Goal: Information Seeking & Learning: Learn about a topic

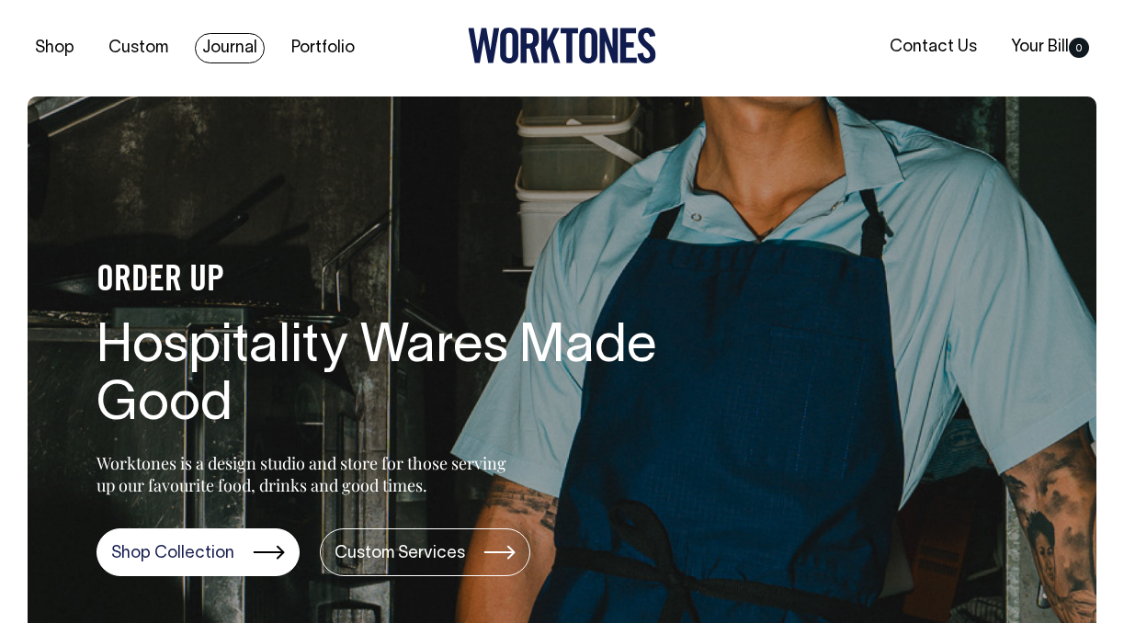
click at [242, 51] on link "Journal" at bounding box center [230, 48] width 70 height 30
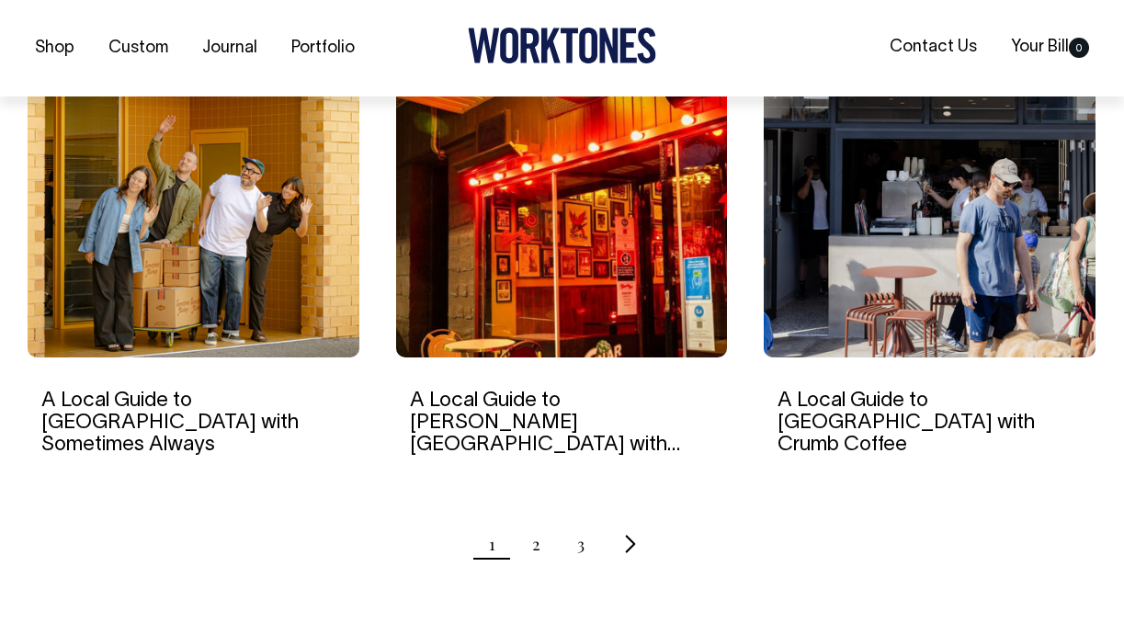
scroll to position [1806, 0]
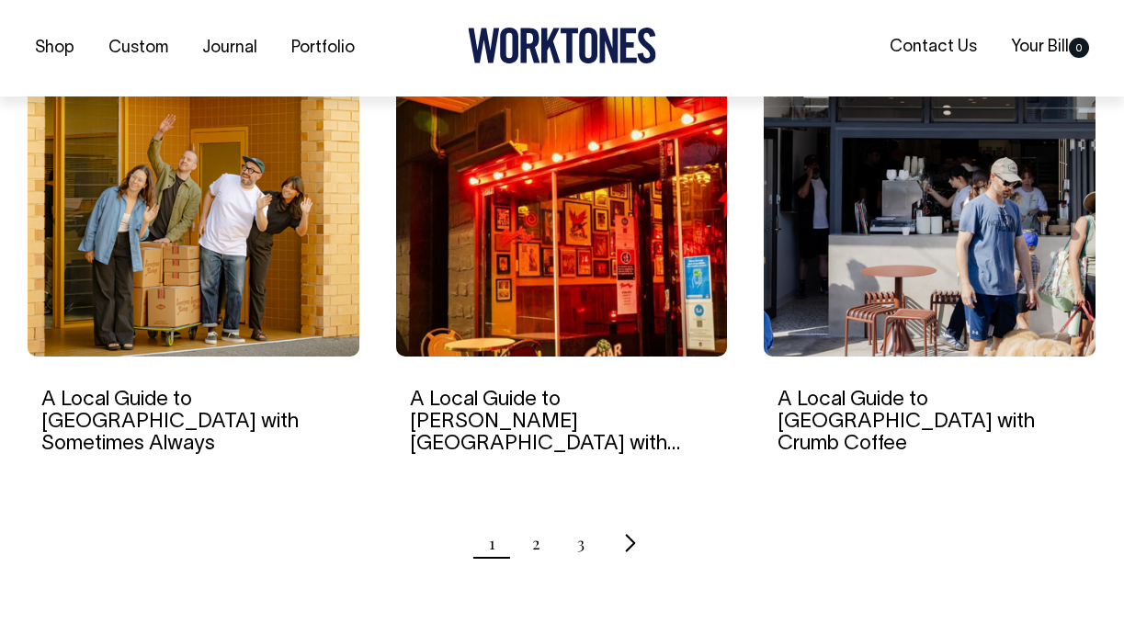
click at [625, 533] on icon "Next page" at bounding box center [630, 542] width 12 height 19
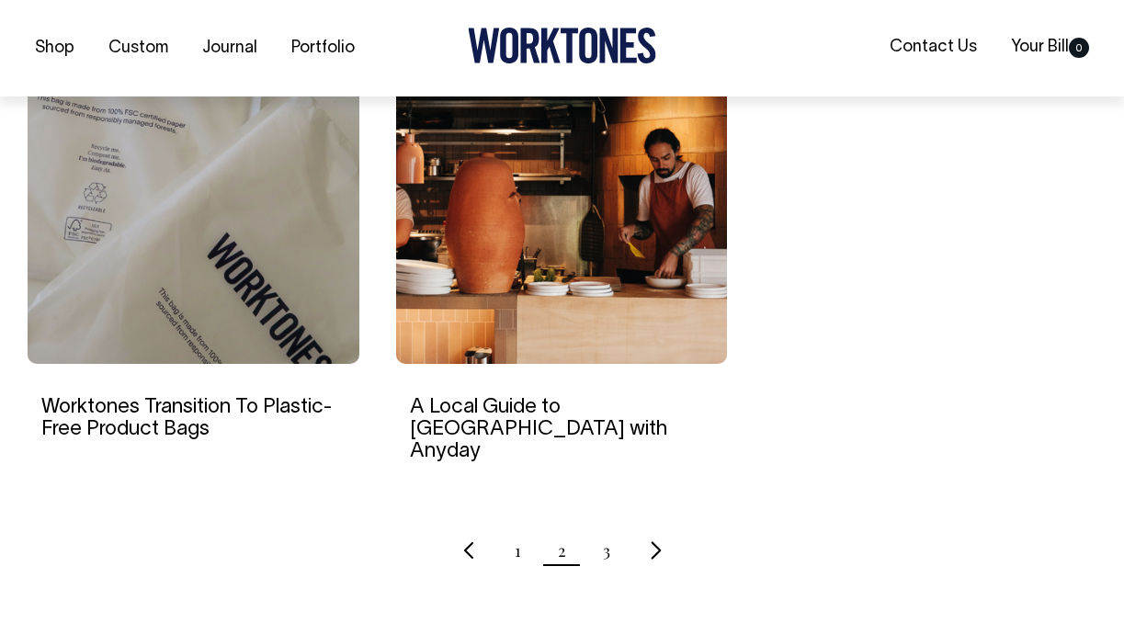
scroll to position [1799, 0]
click at [659, 540] on icon "Next page" at bounding box center [656, 549] width 12 height 19
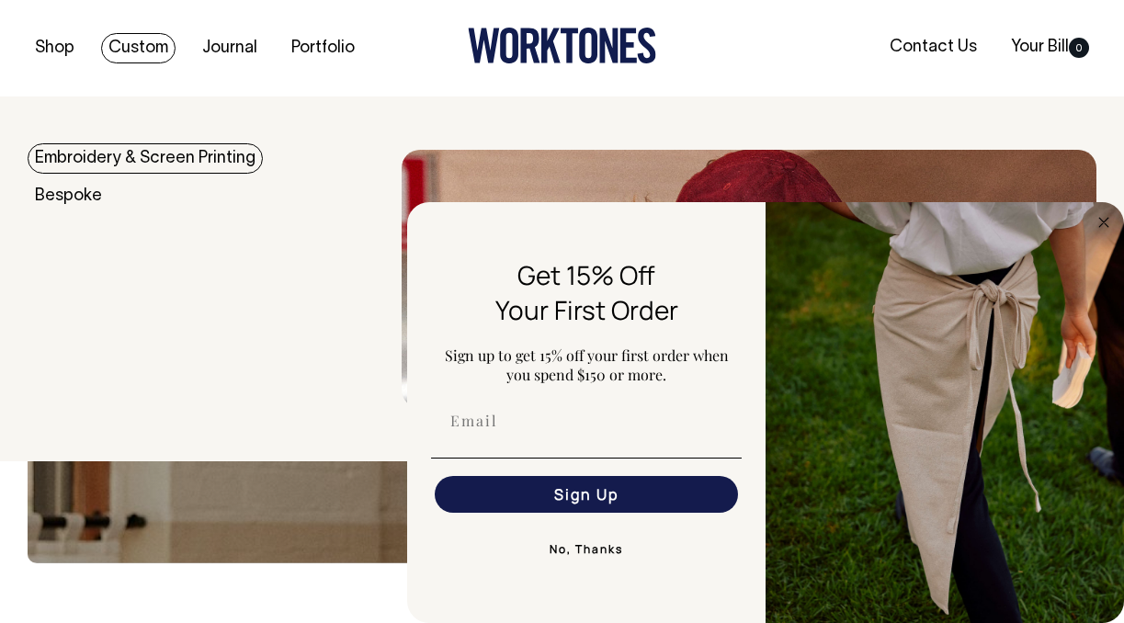
click at [141, 31] on div "Shop Custom Journal Portfolio Contact Us Your Bill 0" at bounding box center [562, 48] width 1124 height 97
click at [145, 52] on link "Custom" at bounding box center [138, 48] width 74 height 30
click at [160, 57] on link "Custom" at bounding box center [138, 48] width 74 height 30
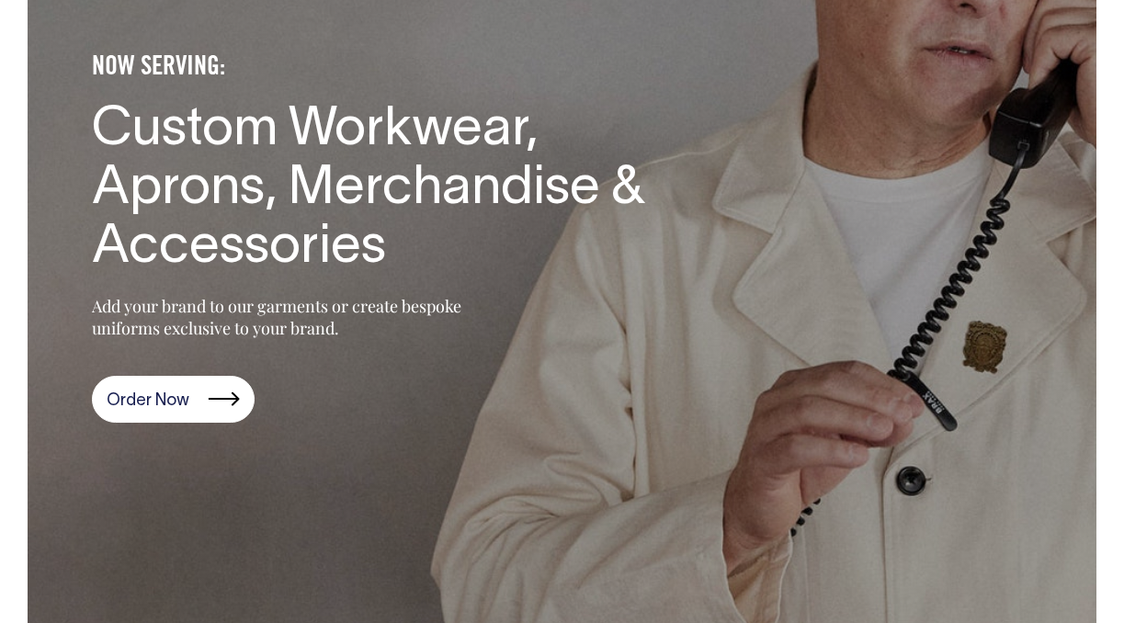
scroll to position [365, 0]
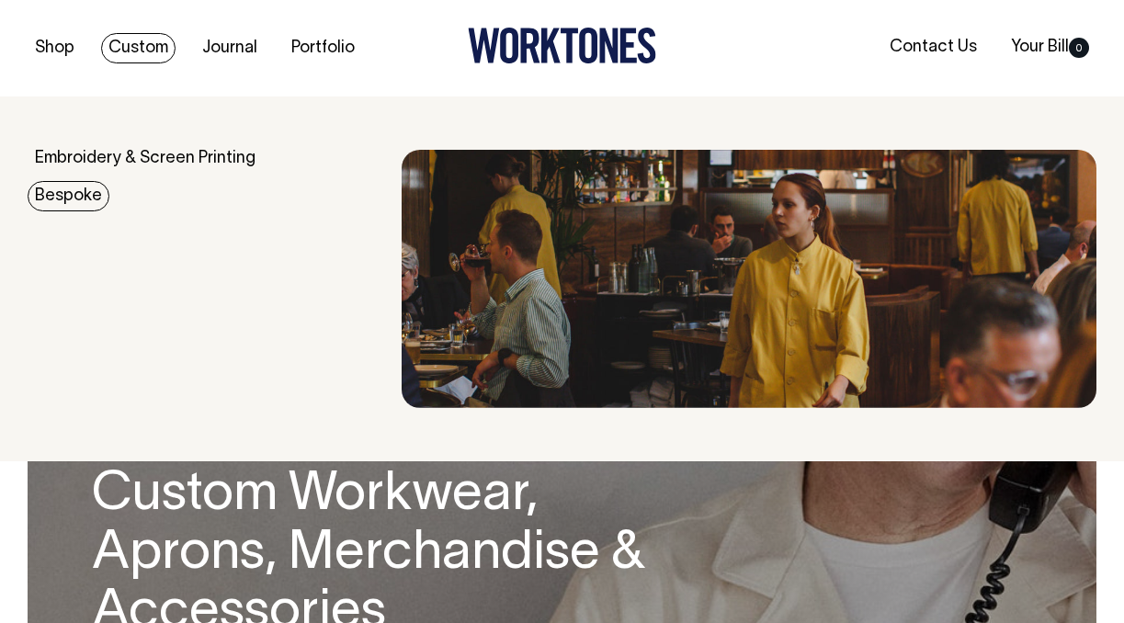
click at [65, 200] on link "Bespoke" at bounding box center [69, 196] width 82 height 30
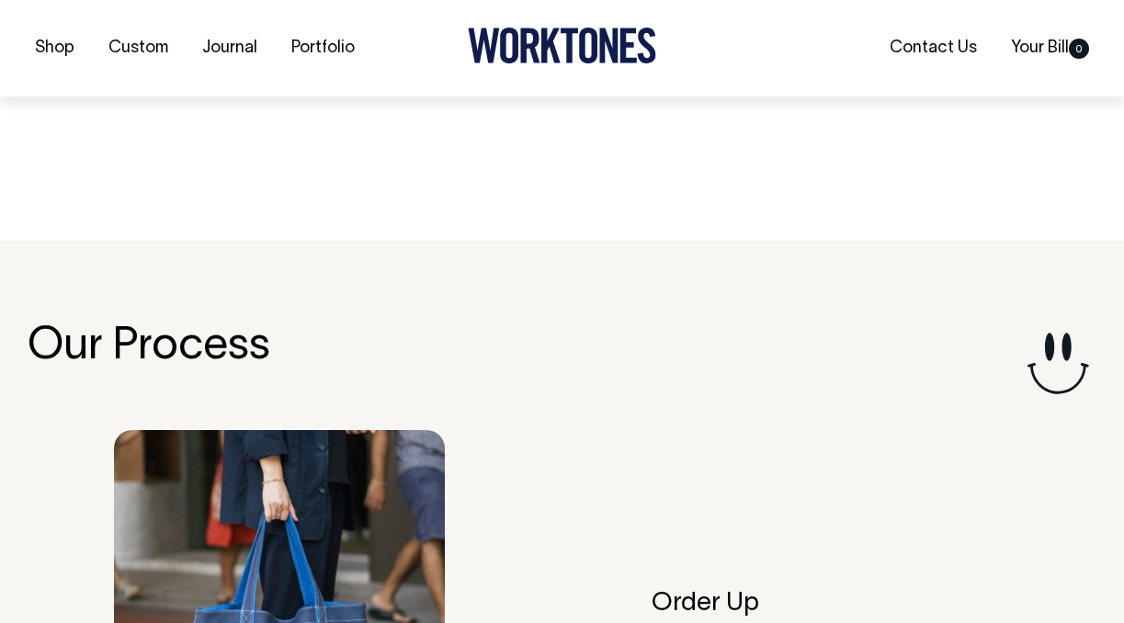
scroll to position [3128, 0]
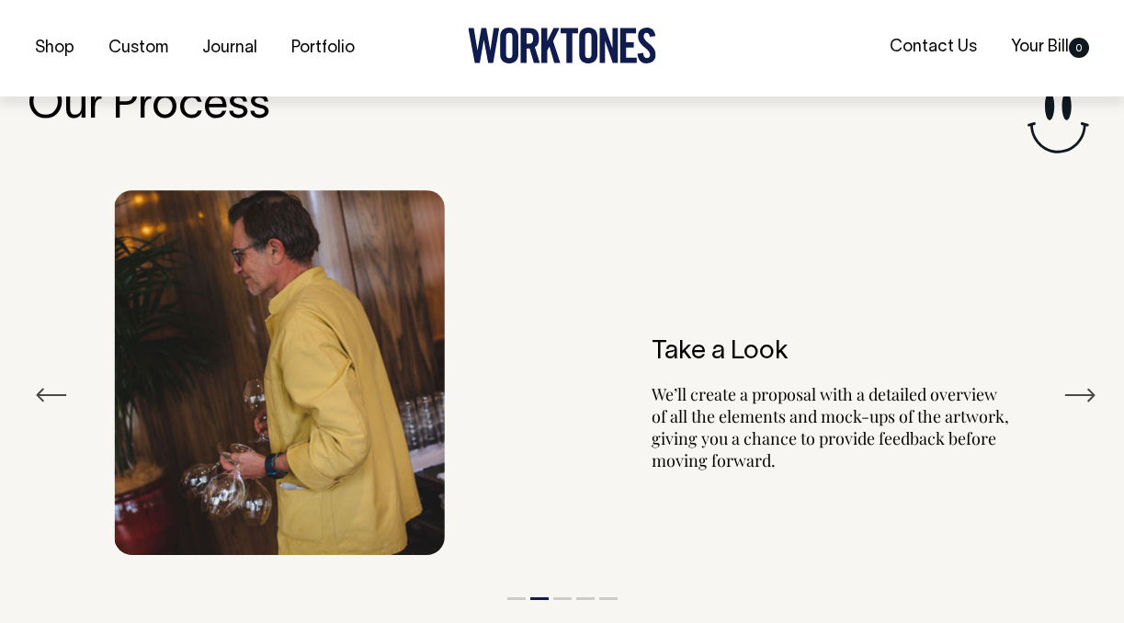
click at [279, 40] on ul "Shop Custom Journal Portfolio" at bounding box center [206, 49] width 357 height 18
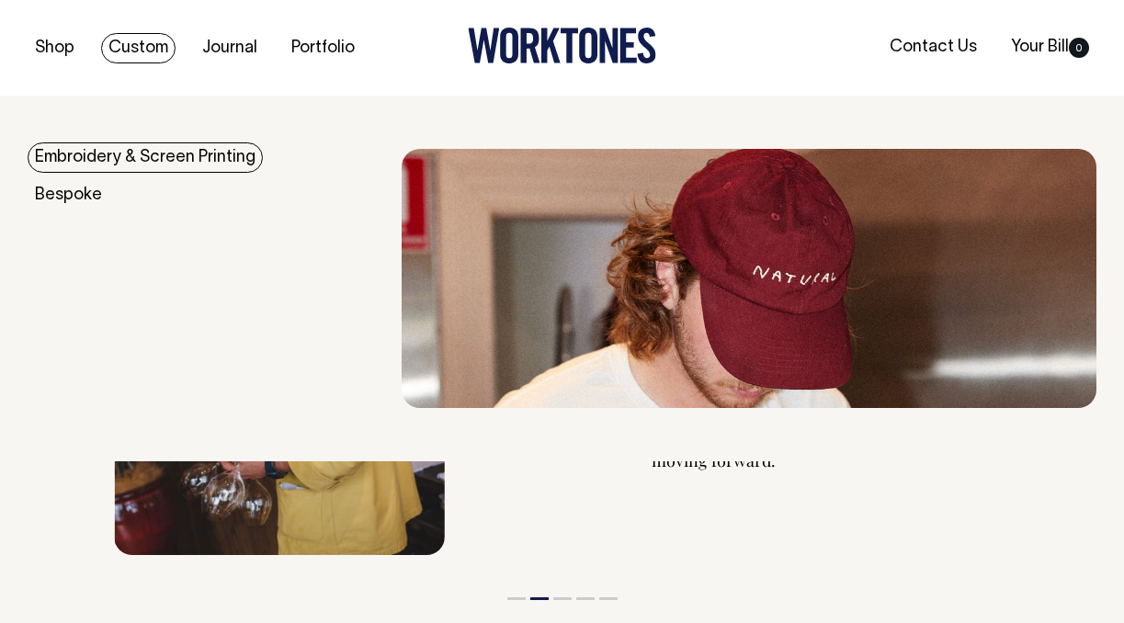
click at [137, 172] on div "Embroidery & Screen Printing Bespoke" at bounding box center [215, 278] width 374 height 259
click at [138, 157] on link "Embroidery & Screen Printing" at bounding box center [145, 158] width 235 height 30
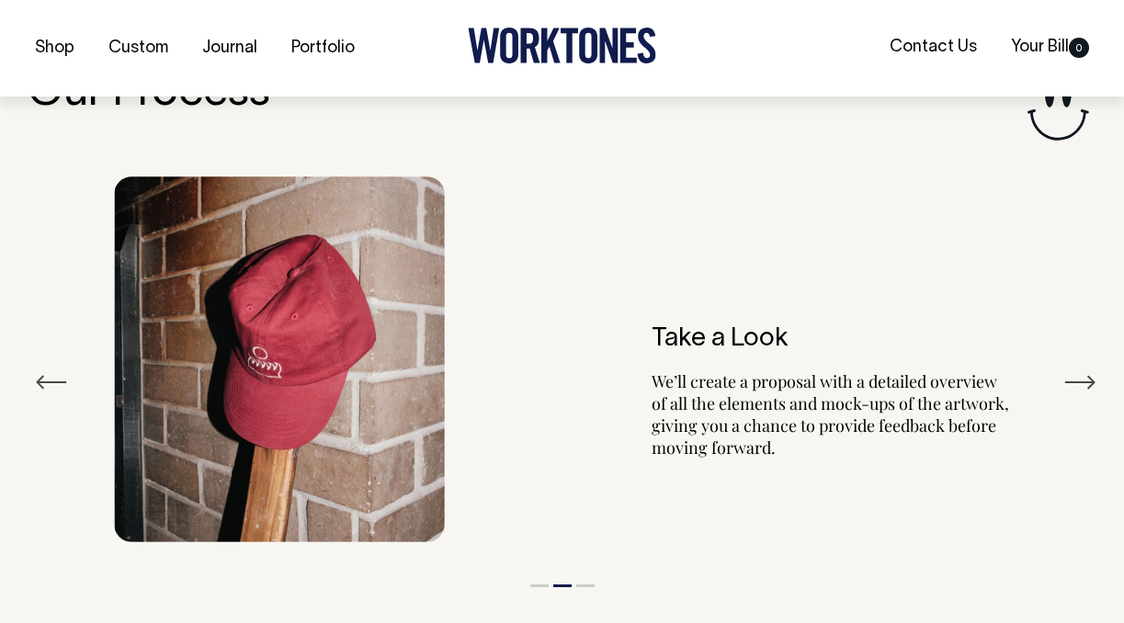
scroll to position [2076, 0]
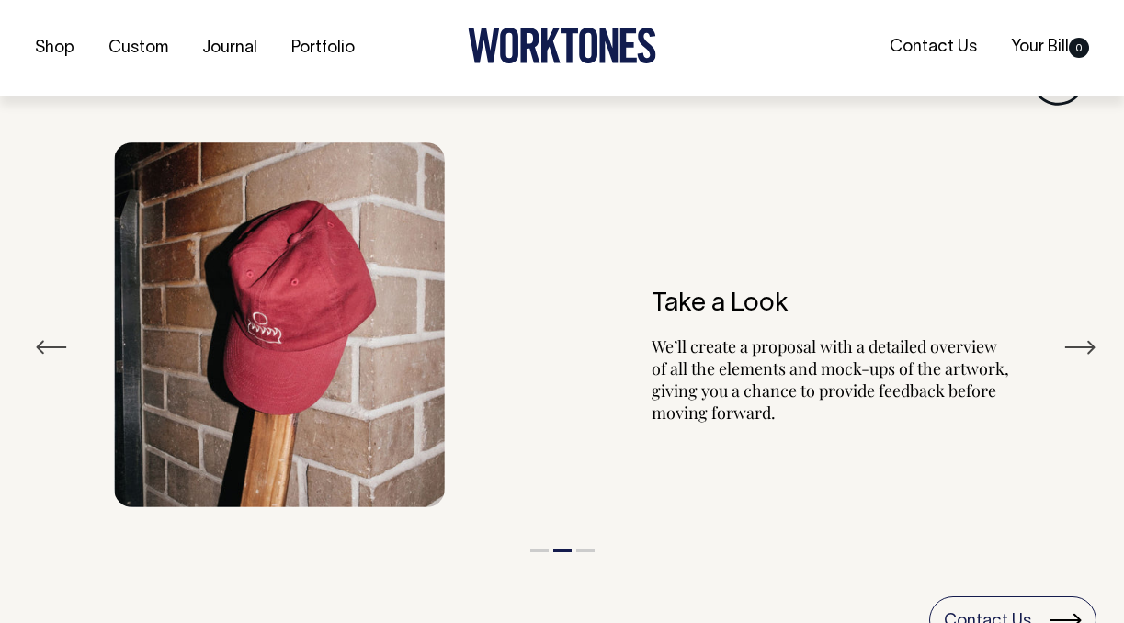
click at [1083, 334] on button "Next" at bounding box center [1080, 348] width 33 height 28
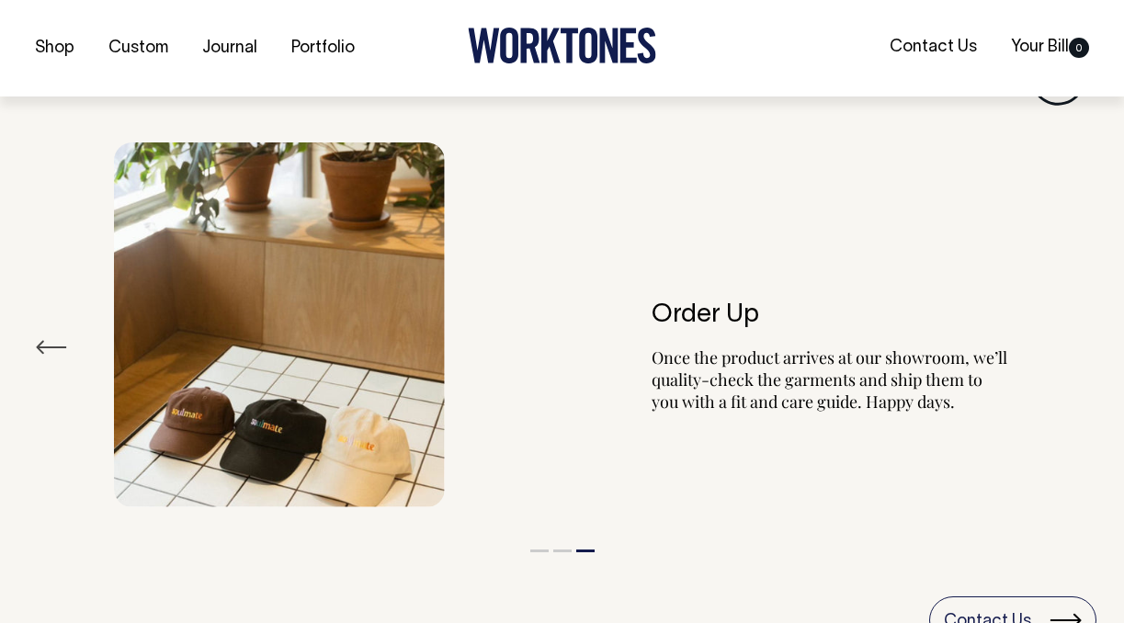
click at [1083, 324] on div "Order Up Once the product arrives at our showroom, we’ll quality-check the garm…" at bounding box center [562, 325] width 1069 height 421
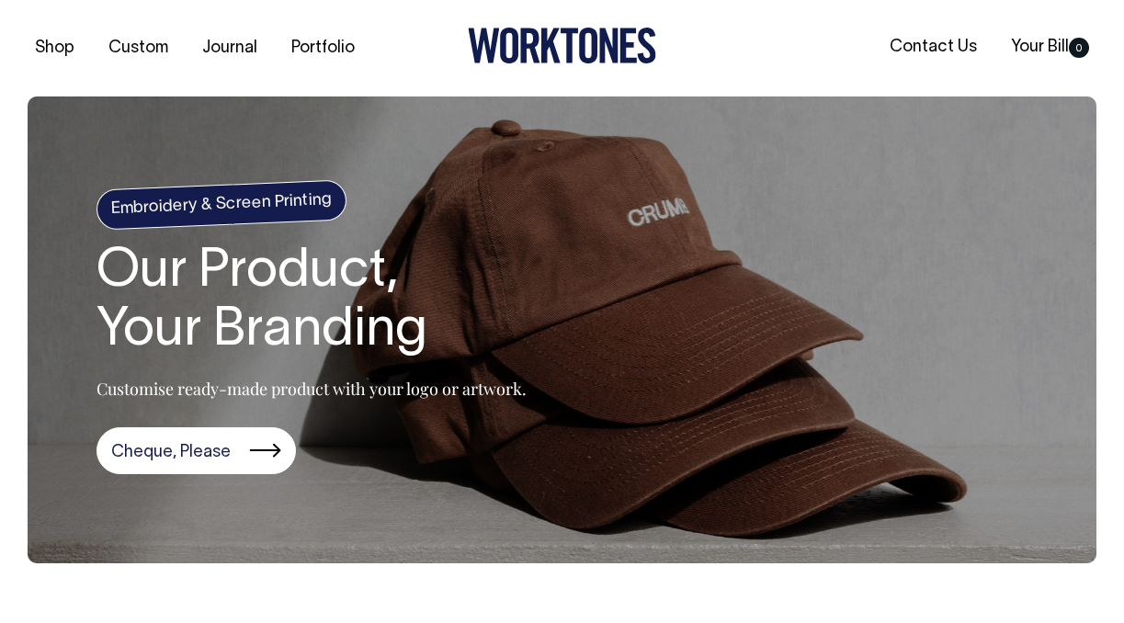
scroll to position [0, 0]
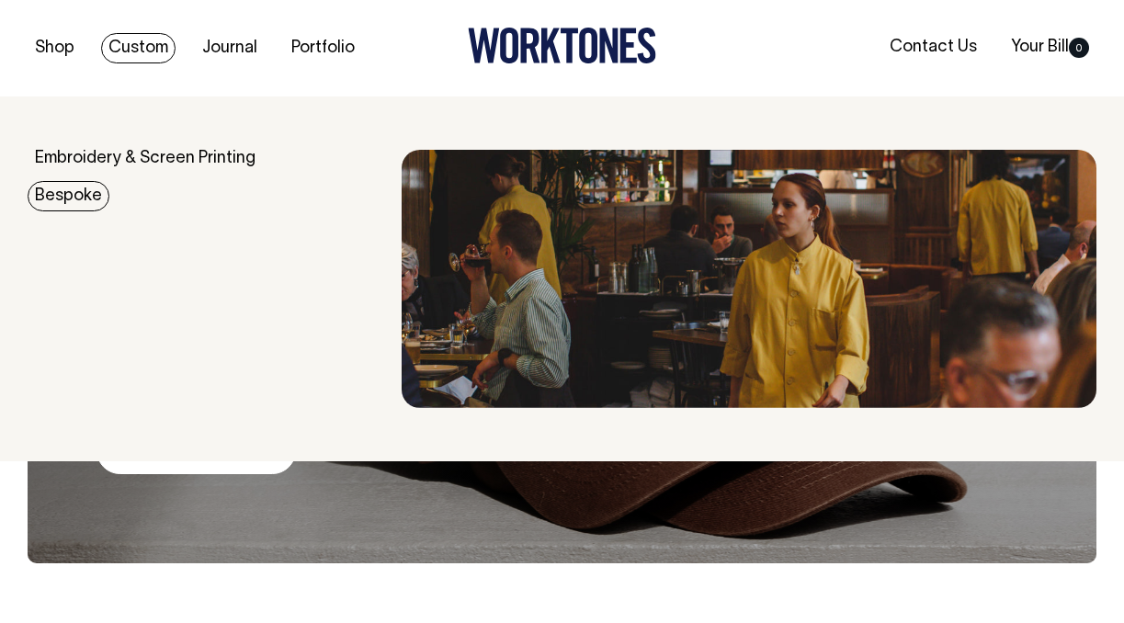
click at [69, 205] on link "Bespoke" at bounding box center [69, 196] width 82 height 30
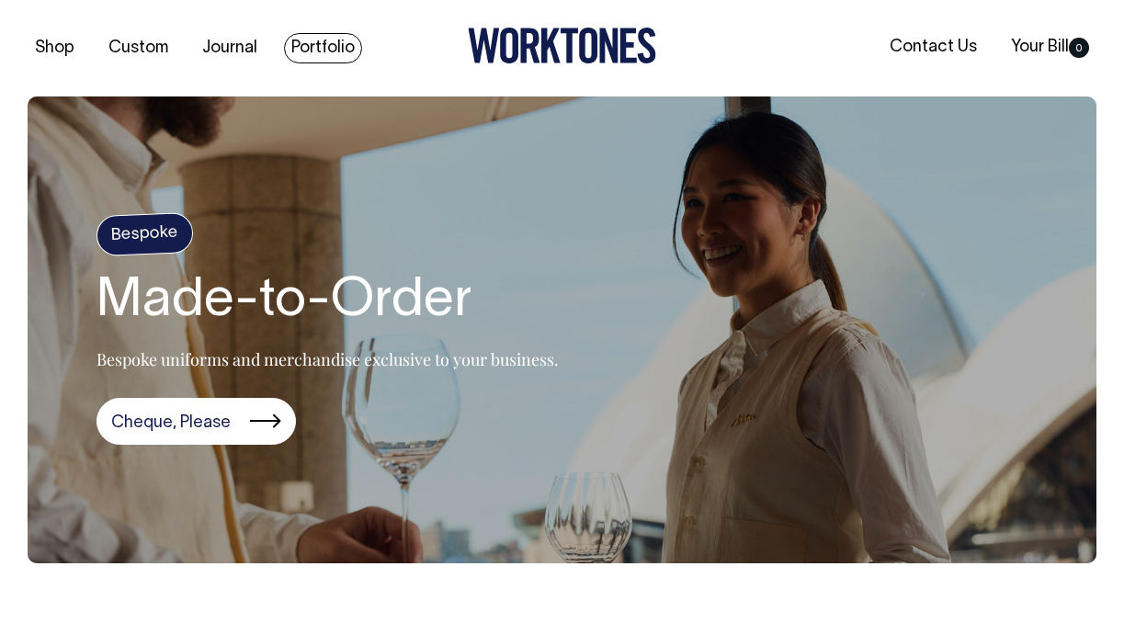
click at [323, 42] on link "Portfolio" at bounding box center [323, 48] width 78 height 30
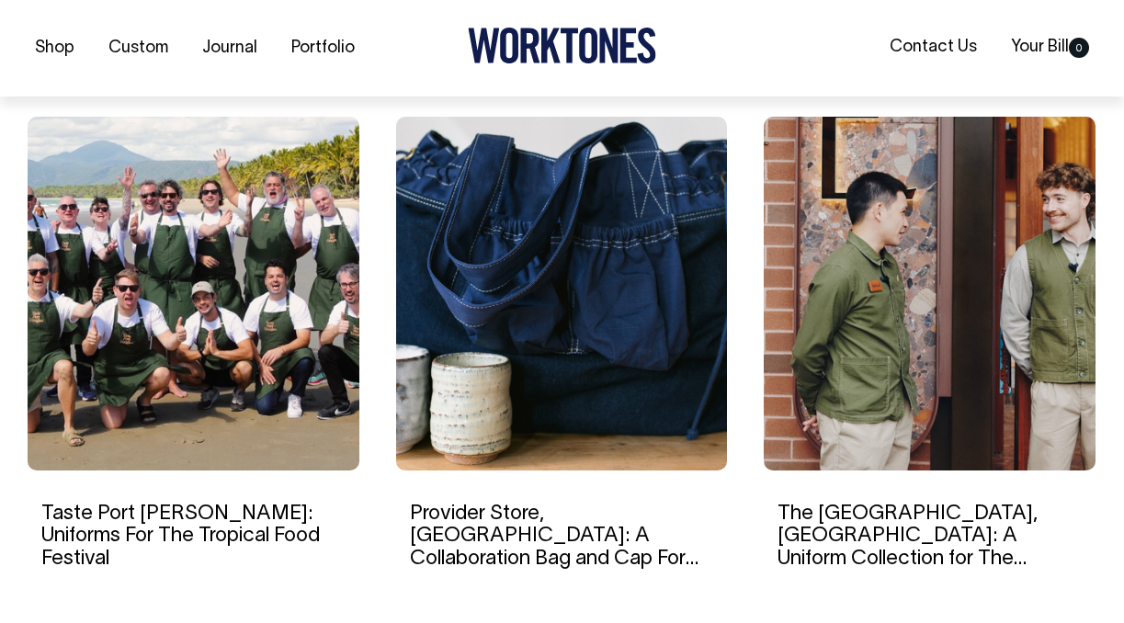
scroll to position [1196, 0]
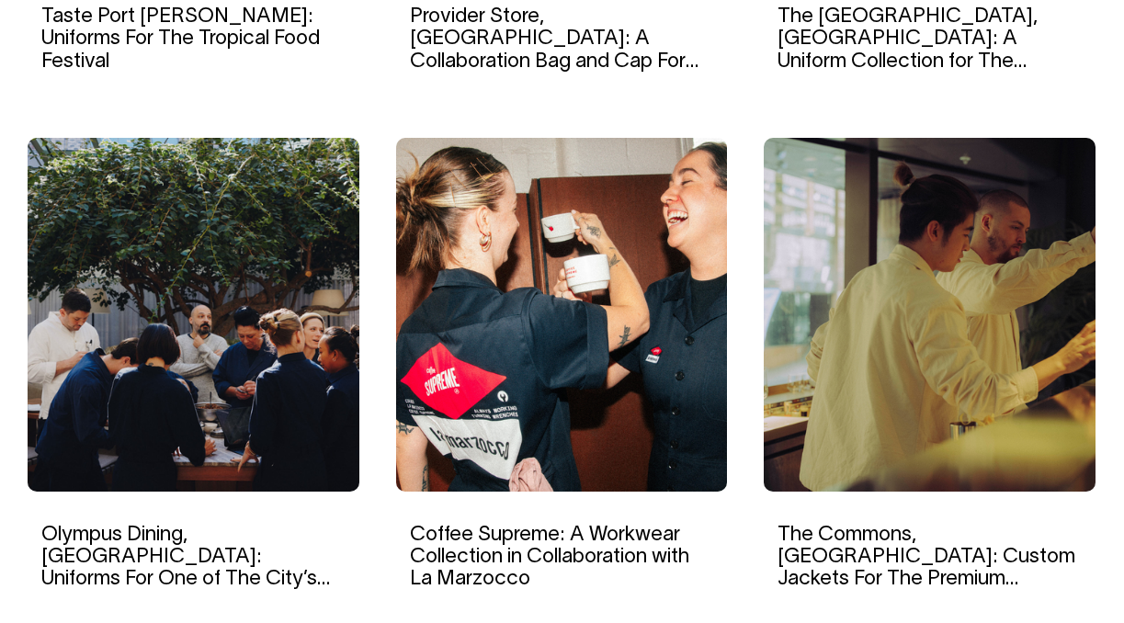
click at [513, 287] on img at bounding box center [562, 315] width 332 height 354
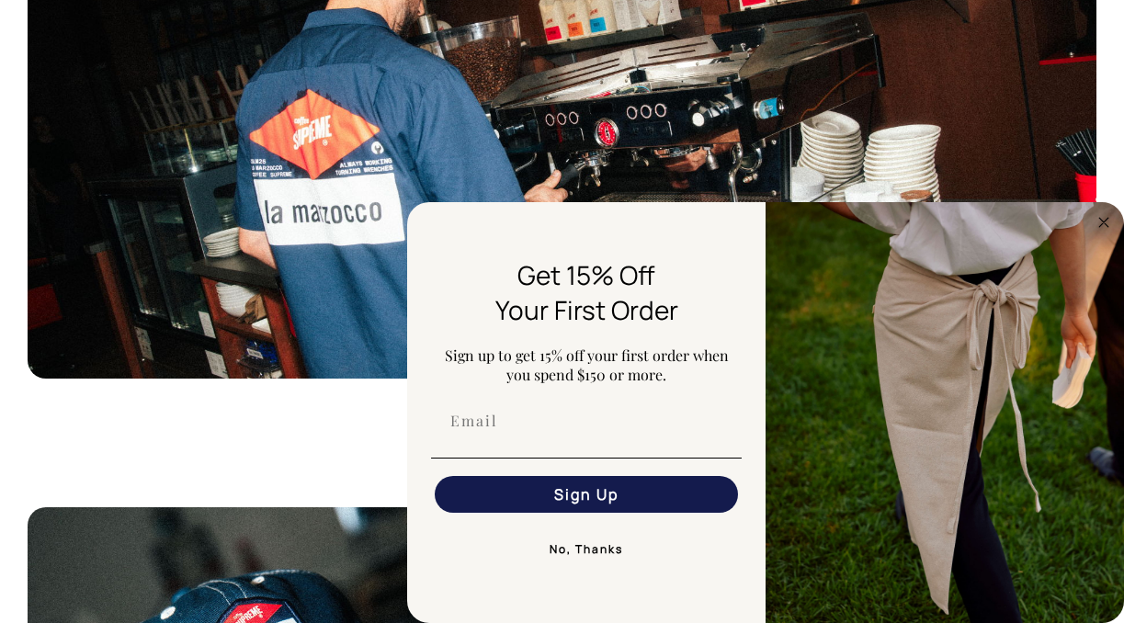
scroll to position [6006, 0]
